Goal: Find specific page/section: Locate item on page

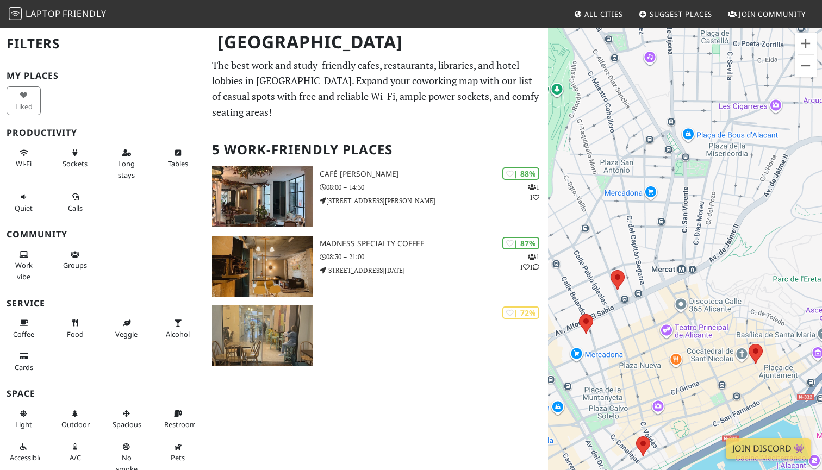
drag, startPoint x: 693, startPoint y: 96, endPoint x: 671, endPoint y: 235, distance: 141.5
click at [671, 235] on div "Um von einem Element zum anderen zu gelangen, drückst du die Pfeiltasten entspr…" at bounding box center [685, 262] width 274 height 470
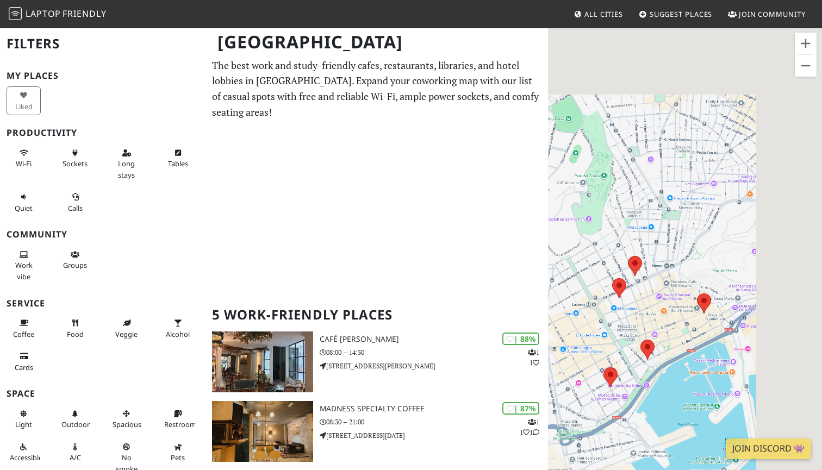
click at [628, 256] on area at bounding box center [628, 256] width 0 height 0
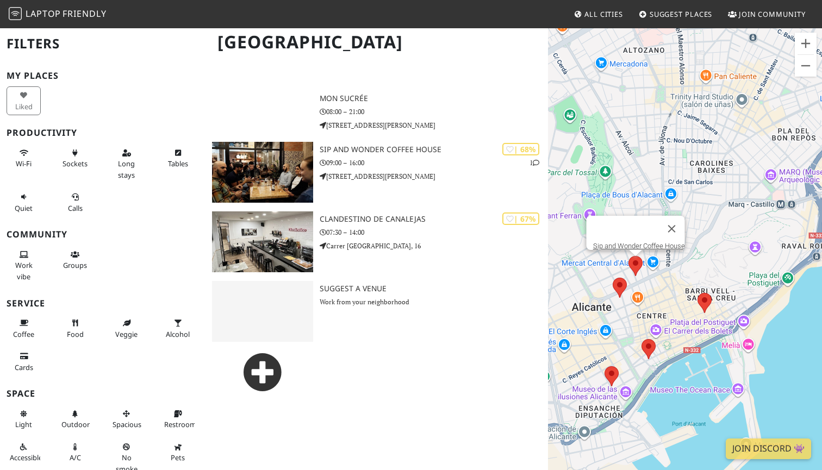
scroll to position [572, 0]
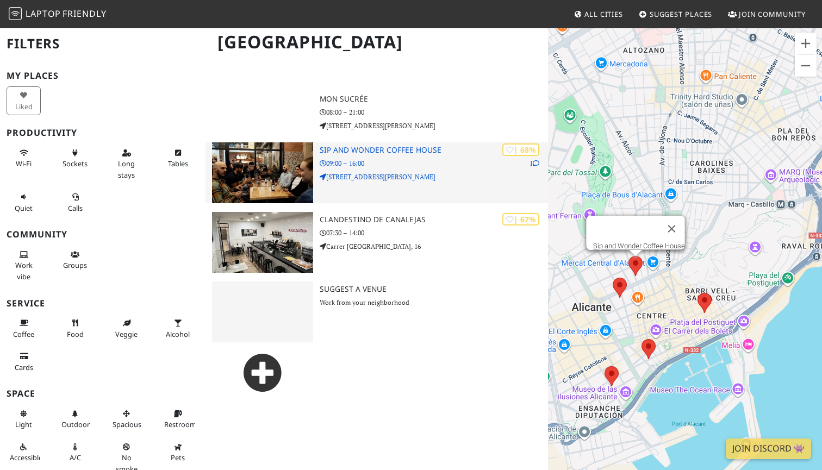
click at [308, 159] on img at bounding box center [262, 172] width 101 height 61
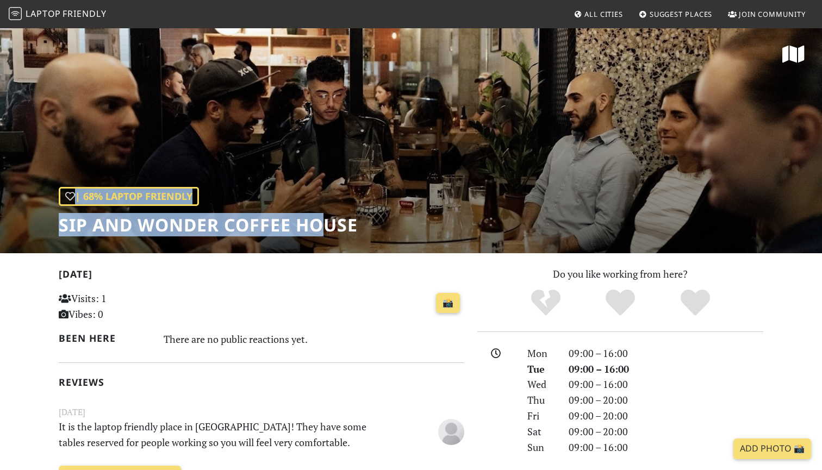
drag, startPoint x: 57, startPoint y: 226, endPoint x: 327, endPoint y: 228, distance: 270.9
click at [327, 228] on div "| 68% Laptop Friendly Sip and Wonder Coffee House" at bounding box center [411, 140] width 822 height 226
click at [390, 224] on div "| 68% Laptop Friendly Sip and Wonder Coffee House" at bounding box center [411, 140] width 822 height 226
drag, startPoint x: 358, startPoint y: 224, endPoint x: 63, endPoint y: 220, distance: 295.3
click at [63, 220] on h1 "Sip and Wonder Coffee House" at bounding box center [208, 225] width 299 height 21
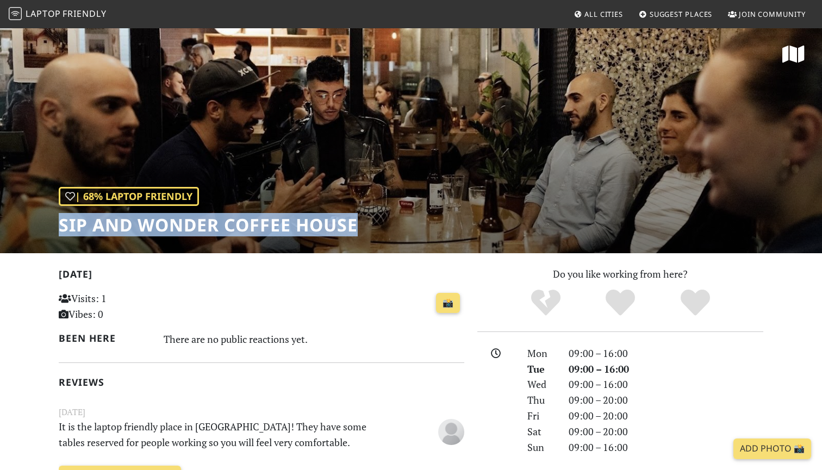
copy h1 "Sip and Wonder Coffee House"
